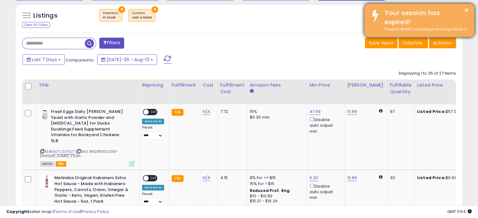
scroll to position [314248, 314169]
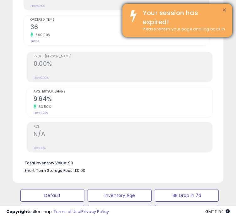
click at [225, 10] on button "×" at bounding box center [224, 10] width 5 height 8
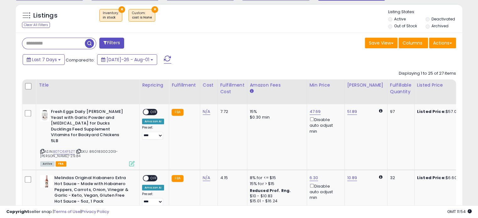
scroll to position [0, 0]
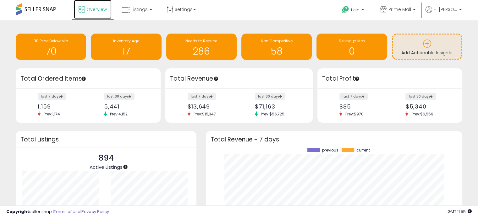
click at [103, 8] on span "Overview" at bounding box center [96, 9] width 20 height 6
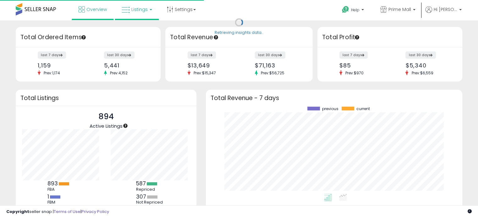
click at [141, 10] on span "Listings" at bounding box center [139, 9] width 16 height 6
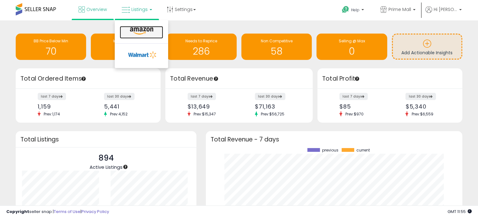
click at [138, 30] on icon at bounding box center [141, 31] width 27 height 8
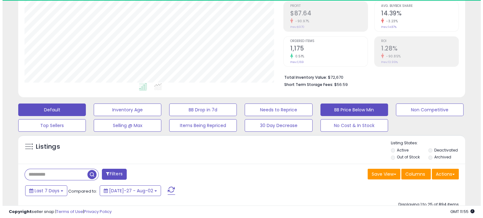
scroll to position [129, 258]
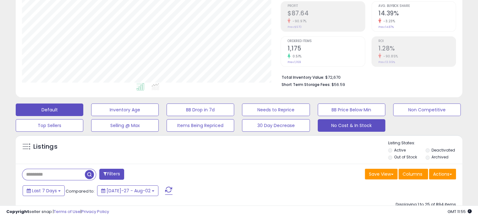
click at [159, 116] on button "No Cost & In Stock" at bounding box center [125, 110] width 68 height 13
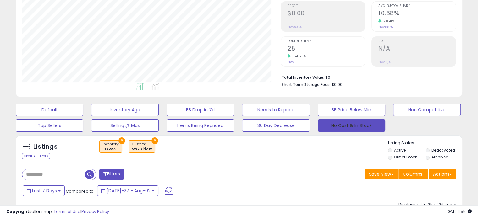
click at [337, 123] on button "No Cost & In Stock" at bounding box center [352, 125] width 68 height 13
click at [218, 178] on div "Filters" at bounding box center [128, 175] width 222 height 13
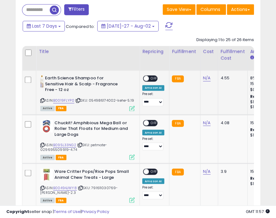
scroll to position [566, 0]
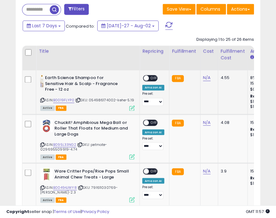
click at [44, 99] on icon at bounding box center [42, 100] width 4 height 3
click at [205, 79] on link "N/A" at bounding box center [207, 78] width 8 height 6
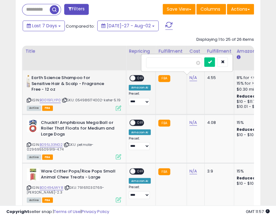
scroll to position [0, 14]
type input "*"
type input "****"
click at [210, 64] on icon "submit" at bounding box center [209, 62] width 4 height 4
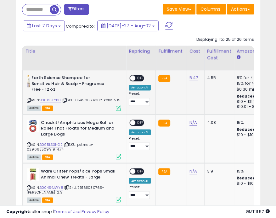
click at [141, 79] on span "OFF" at bounding box center [140, 78] width 10 height 5
click at [29, 144] on icon at bounding box center [29, 144] width 4 height 3
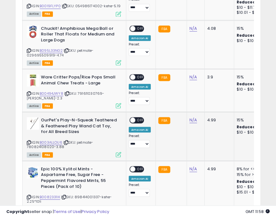
scroll to position [566, 0]
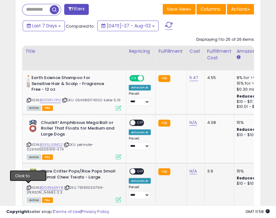
click at [28, 188] on icon at bounding box center [29, 187] width 4 height 3
click at [190, 174] on td "N/A" at bounding box center [195, 184] width 18 height 43
click at [192, 126] on link "N/A" at bounding box center [193, 122] width 8 height 6
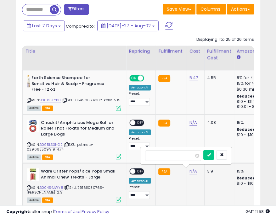
type input "*"
type input "****"
click at [214, 157] on button "submit" at bounding box center [208, 155] width 11 height 9
click at [141, 170] on span "OFF" at bounding box center [140, 171] width 10 height 5
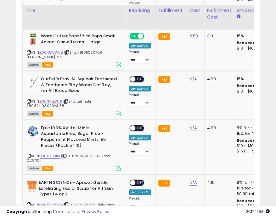
scroll to position [708, 0]
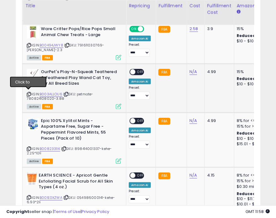
click at [29, 93] on icon at bounding box center [29, 94] width 4 height 3
click at [28, 147] on icon at bounding box center [29, 148] width 4 height 3
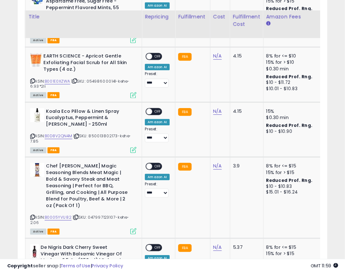
scroll to position [0, 14]
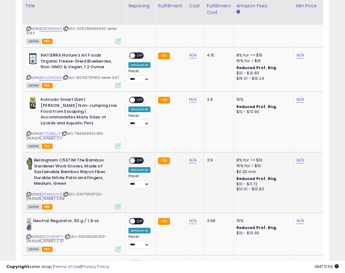
drag, startPoint x: 258, startPoint y: 0, endPoint x: 166, endPoint y: 172, distance: 195.1
click at [166, 172] on td "FBA" at bounding box center [170, 182] width 31 height 61
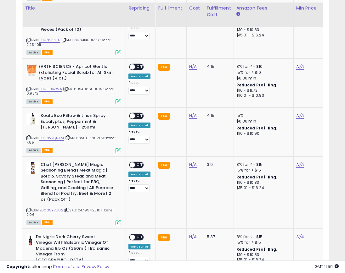
scroll to position [585, 0]
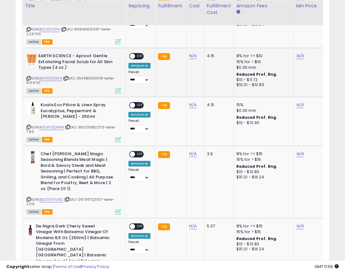
click at [28, 80] on span "| SKU: 054986000141-kehe-6.93*2li" at bounding box center [70, 80] width 88 height 9
click at [29, 77] on icon at bounding box center [28, 78] width 4 height 3
type input "**"
type input "*****"
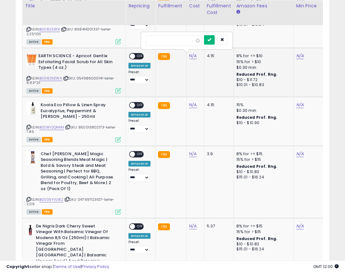
click at [211, 41] on icon "submit" at bounding box center [209, 40] width 4 height 4
click at [139, 54] on span "OFF" at bounding box center [140, 56] width 10 height 5
click at [28, 126] on icon at bounding box center [28, 126] width 4 height 3
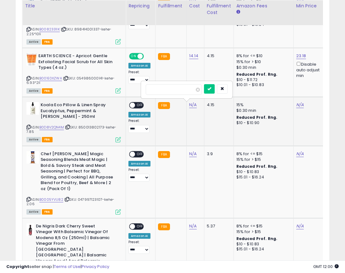
type input "*"
type input "****"
click at [214, 89] on button "submit" at bounding box center [209, 88] width 11 height 9
click at [142, 103] on span "OFF" at bounding box center [140, 105] width 10 height 5
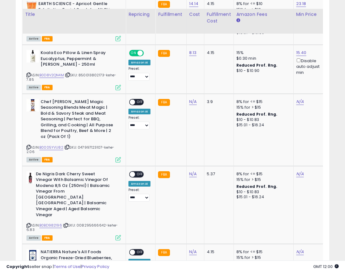
scroll to position [648, 0]
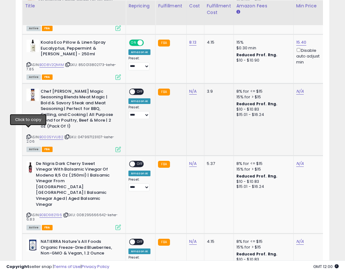
click at [27, 135] on icon at bounding box center [28, 136] width 4 height 3
type input "*"
type input "****"
click at [214, 74] on button "submit" at bounding box center [209, 75] width 11 height 9
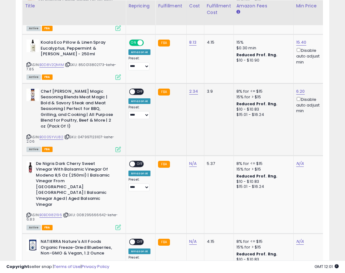
click at [136, 94] on div "ON OFF" at bounding box center [136, 91] width 15 height 7
click at [140, 92] on span "OFF" at bounding box center [140, 91] width 10 height 5
click at [27, 213] on icon at bounding box center [28, 214] width 4 height 3
type input "*"
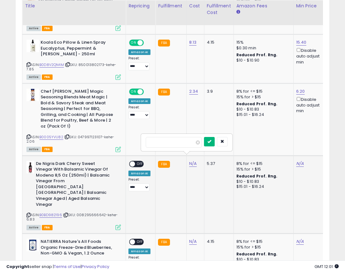
type input "****"
click at [211, 141] on icon "submit" at bounding box center [209, 142] width 4 height 4
click at [139, 161] on span "OFF" at bounding box center [140, 163] width 10 height 5
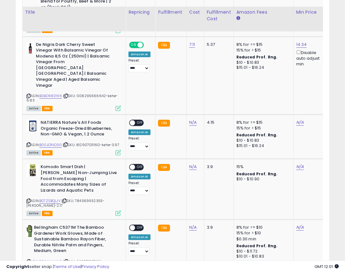
scroll to position [781, 0]
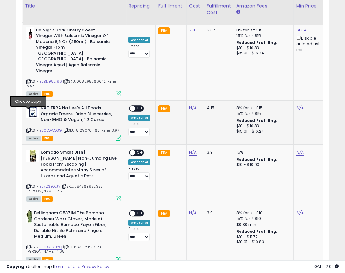
click at [28, 129] on icon at bounding box center [28, 130] width 4 height 3
type input "*"
type input "****"
click at [214, 76] on button "submit" at bounding box center [209, 74] width 11 height 9
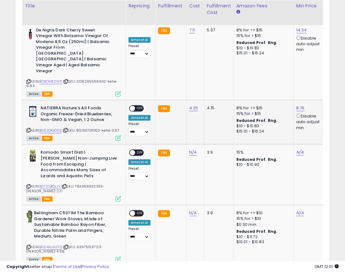
click at [138, 106] on span "OFF" at bounding box center [140, 108] width 10 height 5
click at [29, 185] on icon at bounding box center [28, 186] width 4 height 3
click at [29, 218] on icon at bounding box center [28, 247] width 4 height 3
type input "*"
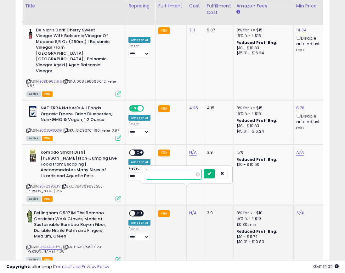
type input "****"
click at [211, 174] on icon "submit" at bounding box center [209, 174] width 4 height 4
click at [138, 211] on span "OFF" at bounding box center [140, 213] width 10 height 5
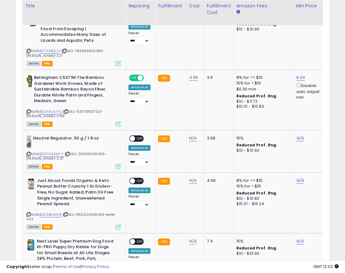
scroll to position [919, 0]
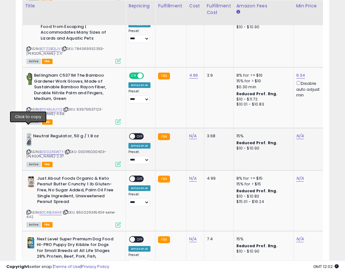
click at [29, 150] on icon at bounding box center [28, 151] width 4 height 3
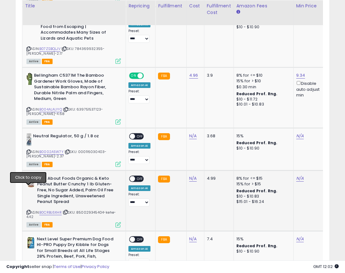
click at [27, 211] on icon at bounding box center [28, 212] width 4 height 3
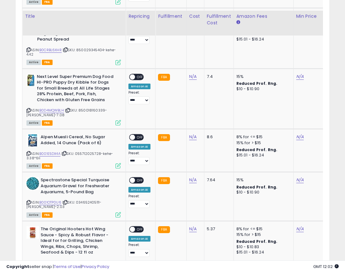
scroll to position [1092, 0]
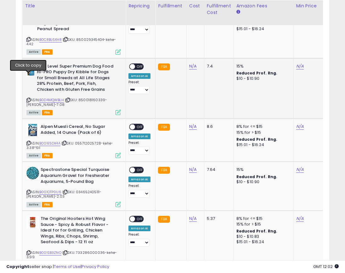
click at [28, 98] on icon at bounding box center [28, 99] width 4 height 3
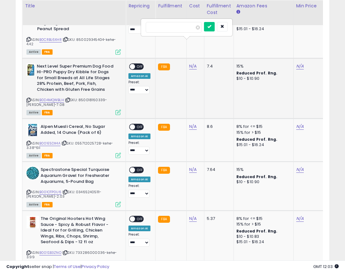
type input "*"
type input "****"
click at [211, 27] on icon "submit" at bounding box center [209, 27] width 4 height 4
click at [139, 64] on span "OFF" at bounding box center [140, 66] width 10 height 5
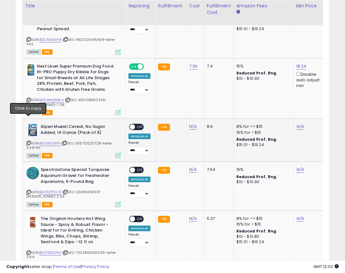
click at [29, 141] on icon at bounding box center [28, 142] width 4 height 3
click at [187, 119] on td "N/A" at bounding box center [195, 140] width 18 height 43
type input "**"
type input "*****"
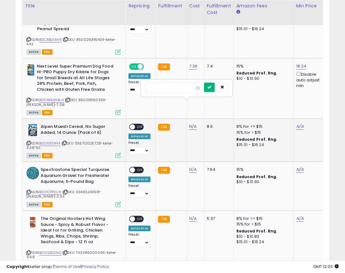
click at [214, 86] on button "submit" at bounding box center [209, 87] width 11 height 9
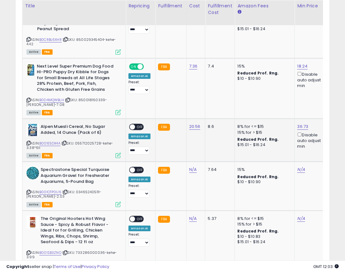
click at [137, 124] on span "OFF" at bounding box center [140, 126] width 10 height 5
click at [27, 191] on icon at bounding box center [28, 192] width 4 height 3
type input "*"
type input "****"
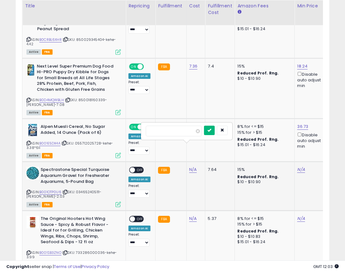
click at [211, 130] on icon "submit" at bounding box center [209, 130] width 4 height 4
click at [137, 168] on span "OFF" at bounding box center [140, 170] width 10 height 5
click at [27, 218] on icon at bounding box center [28, 252] width 4 height 3
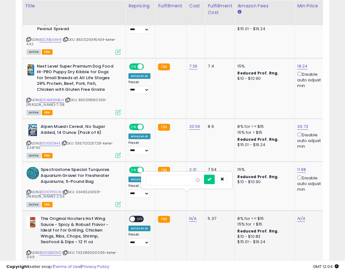
type input "*"
type input "****"
click at [214, 180] on button "submit" at bounding box center [209, 179] width 11 height 9
click at [140, 217] on span "OFF" at bounding box center [140, 219] width 10 height 5
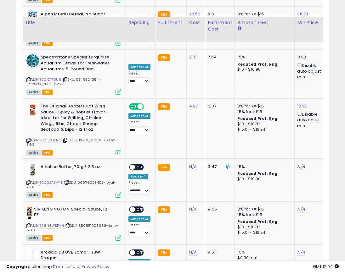
scroll to position [1240, 0]
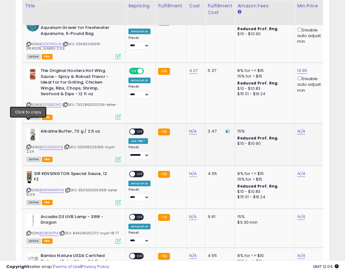
click at [30, 145] on icon at bounding box center [28, 146] width 4 height 3
click at [28, 189] on icon at bounding box center [28, 190] width 4 height 3
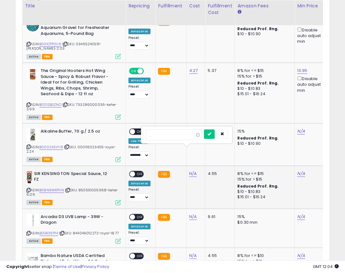
type input "*"
type input "****"
click at [211, 134] on icon "submit" at bounding box center [209, 134] width 4 height 4
click at [140, 171] on span "OFF" at bounding box center [140, 173] width 10 height 5
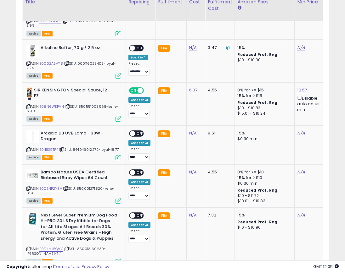
scroll to position [1325, 0]
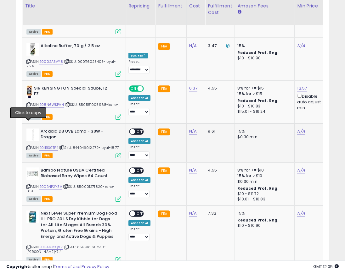
click at [29, 146] on icon at bounding box center [28, 147] width 4 height 3
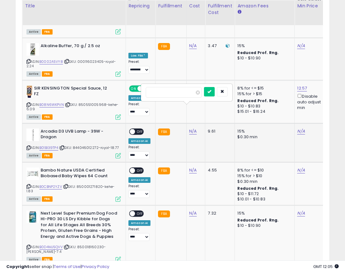
type input "**"
type input "*****"
click at [211, 91] on icon "submit" at bounding box center [209, 92] width 4 height 4
click at [138, 129] on span "OFF" at bounding box center [140, 131] width 10 height 5
click at [28, 185] on icon at bounding box center [28, 186] width 4 height 3
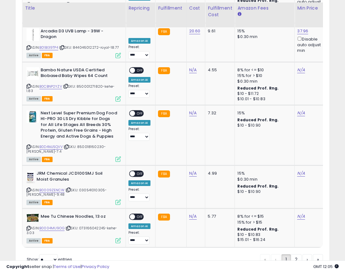
scroll to position [1428, 0]
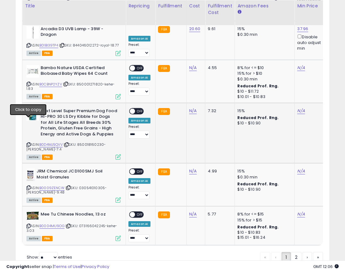
click at [28, 143] on icon at bounding box center [28, 144] width 4 height 3
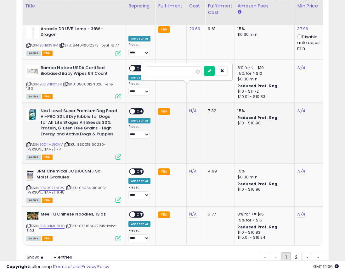
type input "*"
type input "****"
click at [211, 70] on icon "submit" at bounding box center [209, 71] width 4 height 4
click at [137, 108] on span "OFF" at bounding box center [140, 110] width 10 height 5
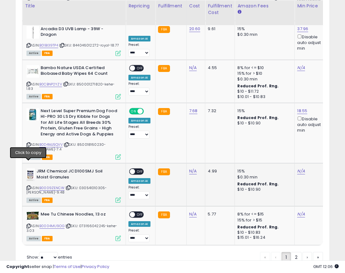
click at [29, 186] on icon at bounding box center [28, 187] width 4 height 3
type input "*"
type input "****"
click at [214, 134] on button "submit" at bounding box center [209, 131] width 11 height 9
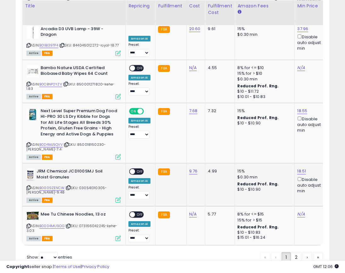
click at [140, 169] on span "OFF" at bounding box center [140, 171] width 10 height 5
click at [27, 218] on icon at bounding box center [28, 225] width 4 height 3
type input "*"
type input "****"
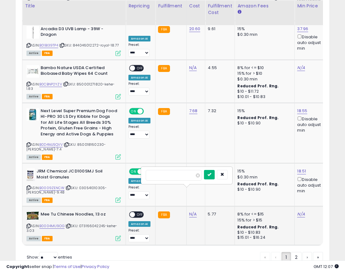
click at [214, 174] on button "submit" at bounding box center [209, 174] width 11 height 9
click at [139, 212] on span "OFF" at bounding box center [140, 214] width 10 height 5
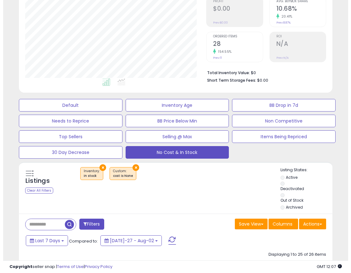
scroll to position [118, 0]
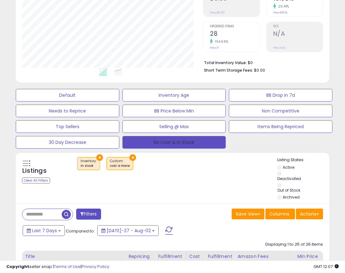
click at [184, 144] on button "No Cost & In Stock" at bounding box center [173, 142] width 103 height 13
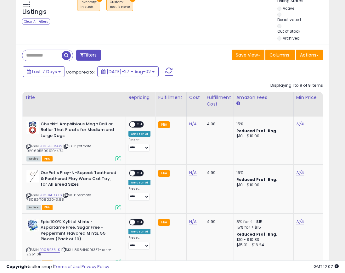
scroll to position [271, 0]
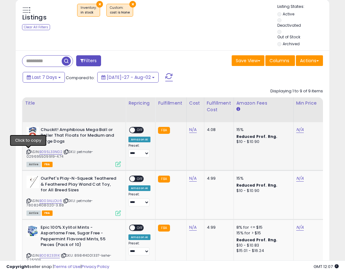
click at [30, 152] on icon at bounding box center [28, 151] width 4 height 3
click at [28, 201] on icon at bounding box center [28, 200] width 4 height 3
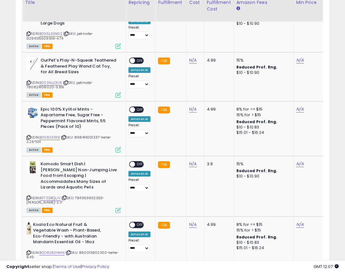
scroll to position [407, 0]
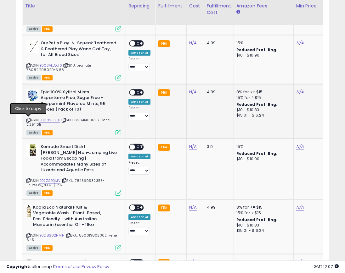
click at [28, 120] on icon at bounding box center [28, 120] width 4 height 3
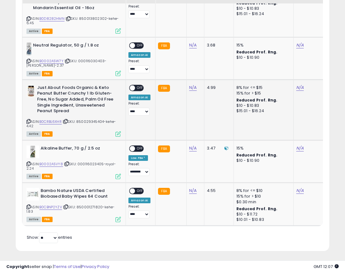
scroll to position [625, 0]
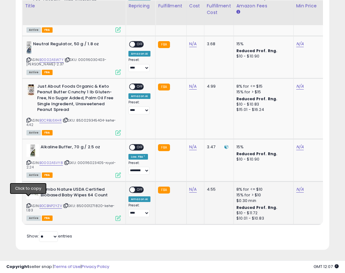
click at [27, 204] on icon at bounding box center [28, 205] width 4 height 3
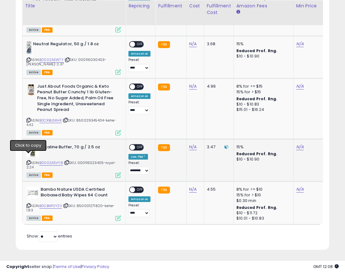
click at [27, 161] on icon at bounding box center [28, 162] width 4 height 3
click at [27, 119] on icon at bounding box center [28, 120] width 4 height 3
type input "*"
type input "****"
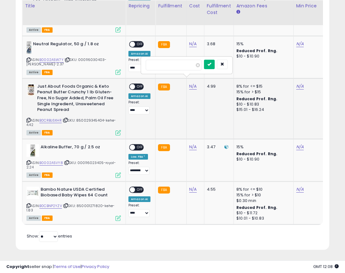
click at [211, 63] on icon "submit" at bounding box center [209, 64] width 4 height 4
click at [141, 84] on span "OFF" at bounding box center [140, 86] width 10 height 5
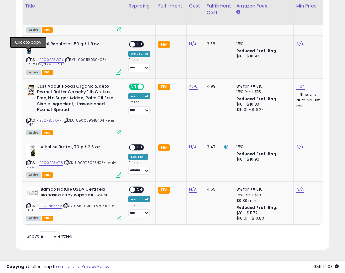
click at [27, 58] on icon at bounding box center [28, 59] width 4 height 3
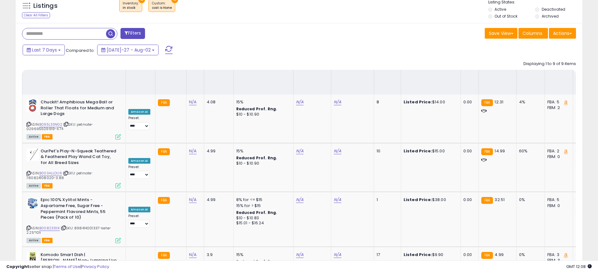
scroll to position [0, 0]
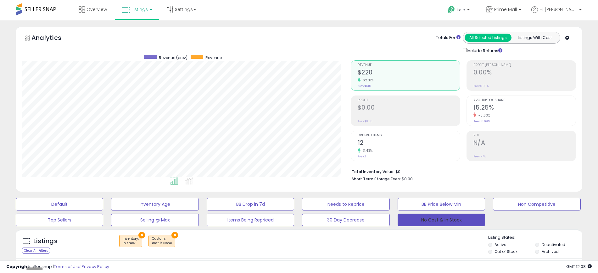
click at [438, 218] on button "No Cost & In Stock" at bounding box center [440, 220] width 87 height 13
